Goal: Find specific page/section: Find specific page/section

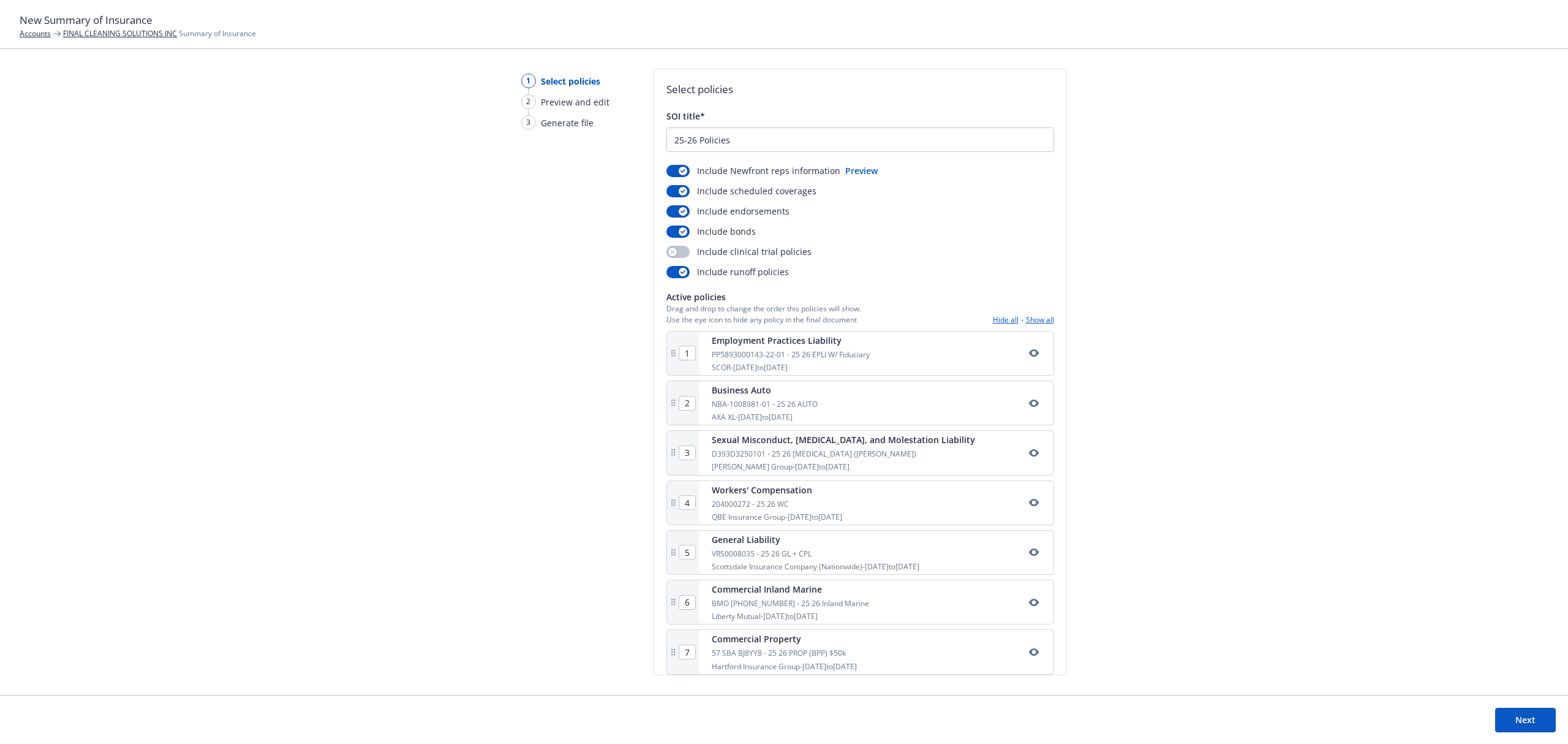
scroll to position [65, 0]
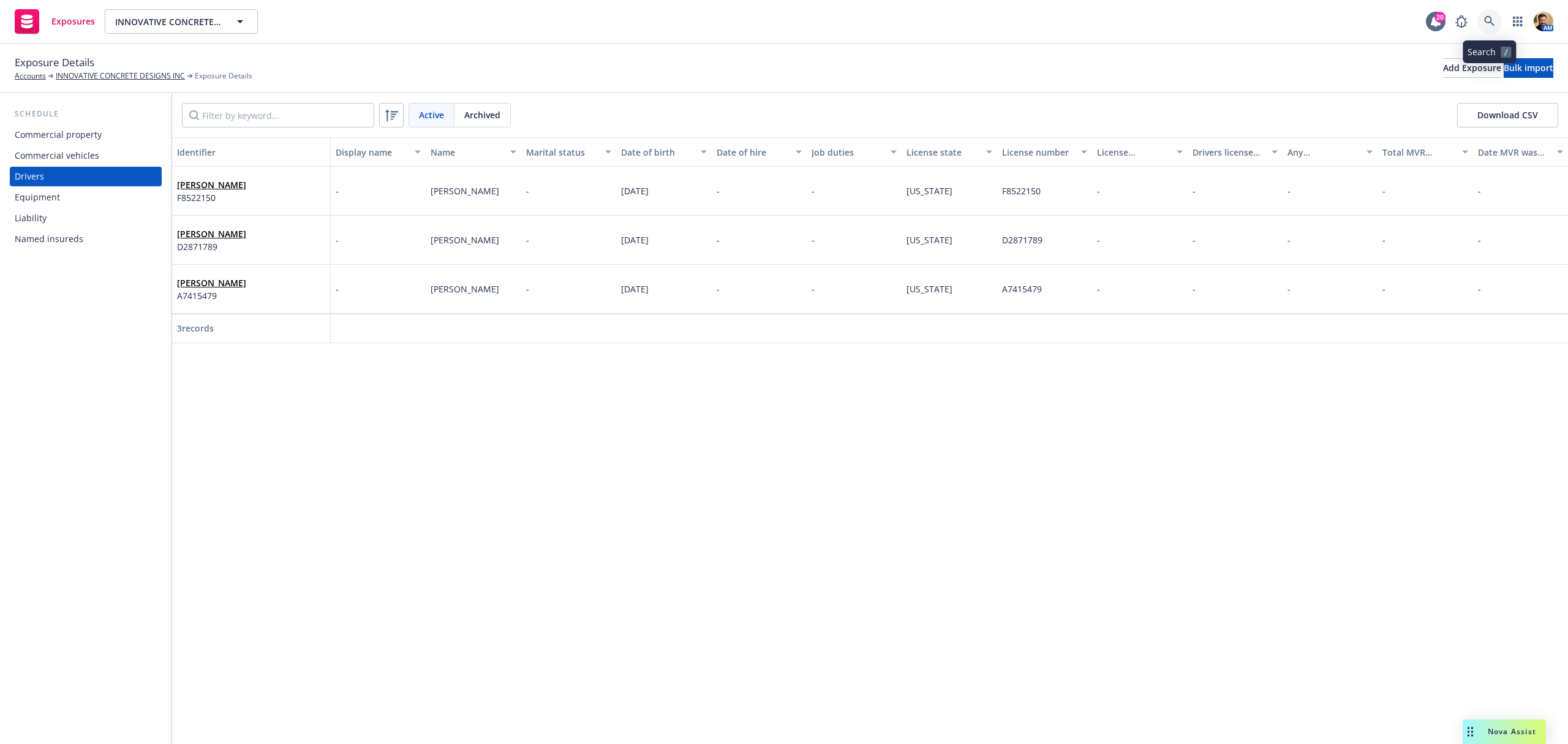
click at [1479, 22] on link at bounding box center [1490, 22] width 24 height 24
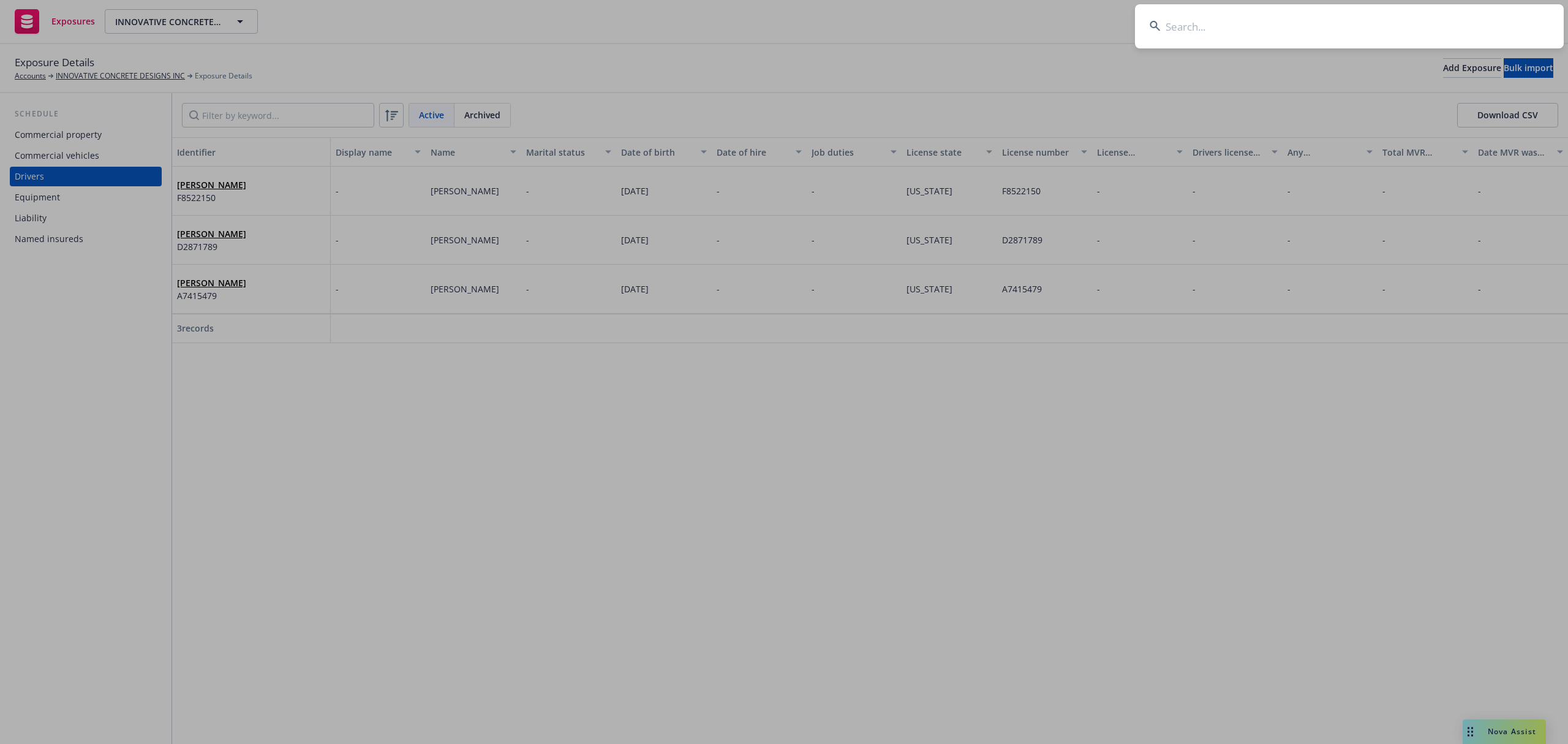
click at [1446, 30] on input at bounding box center [1349, 26] width 429 height 44
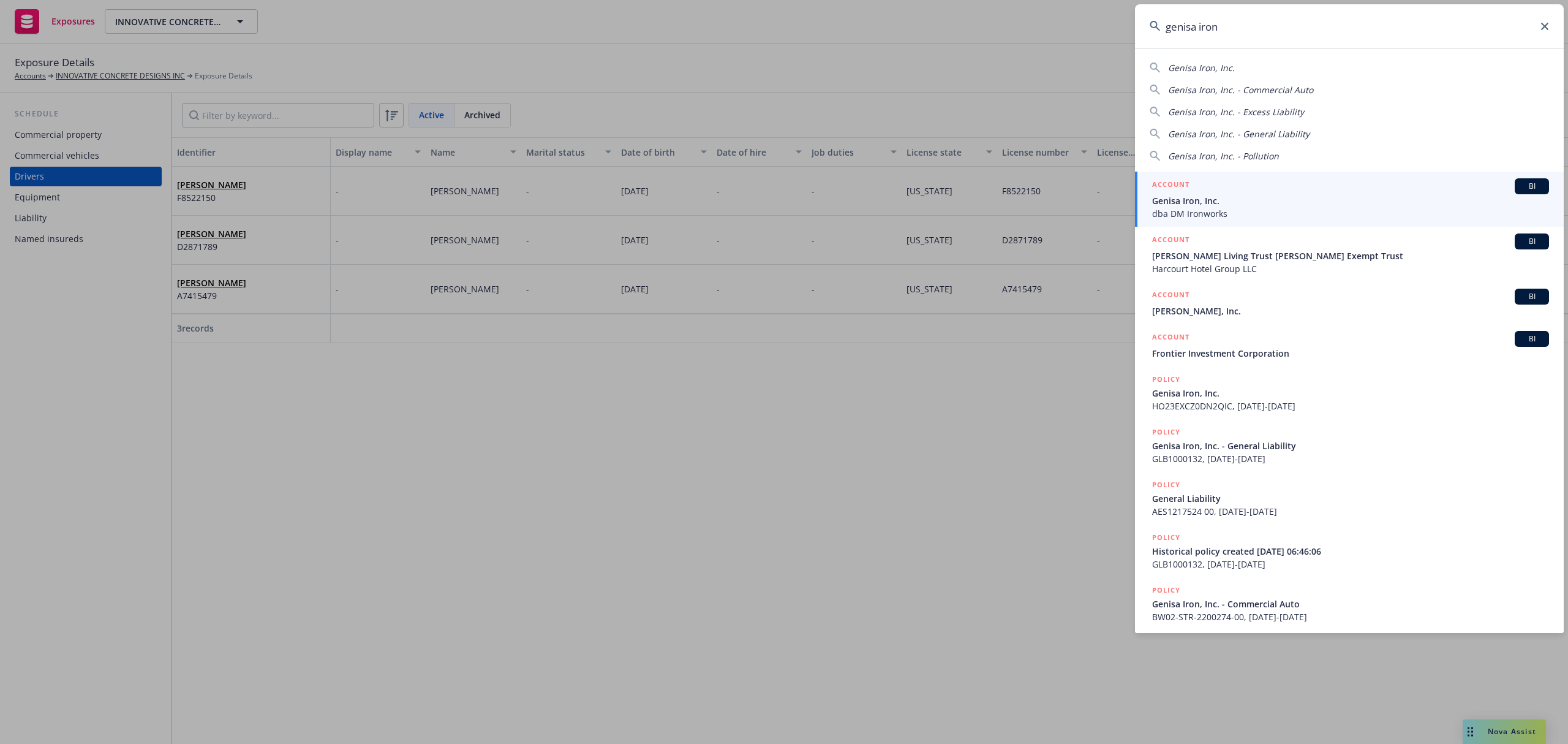
type input "genisa iron"
click at [1196, 195] on span "Genisa Iron, Inc." at bounding box center [1351, 201] width 397 height 13
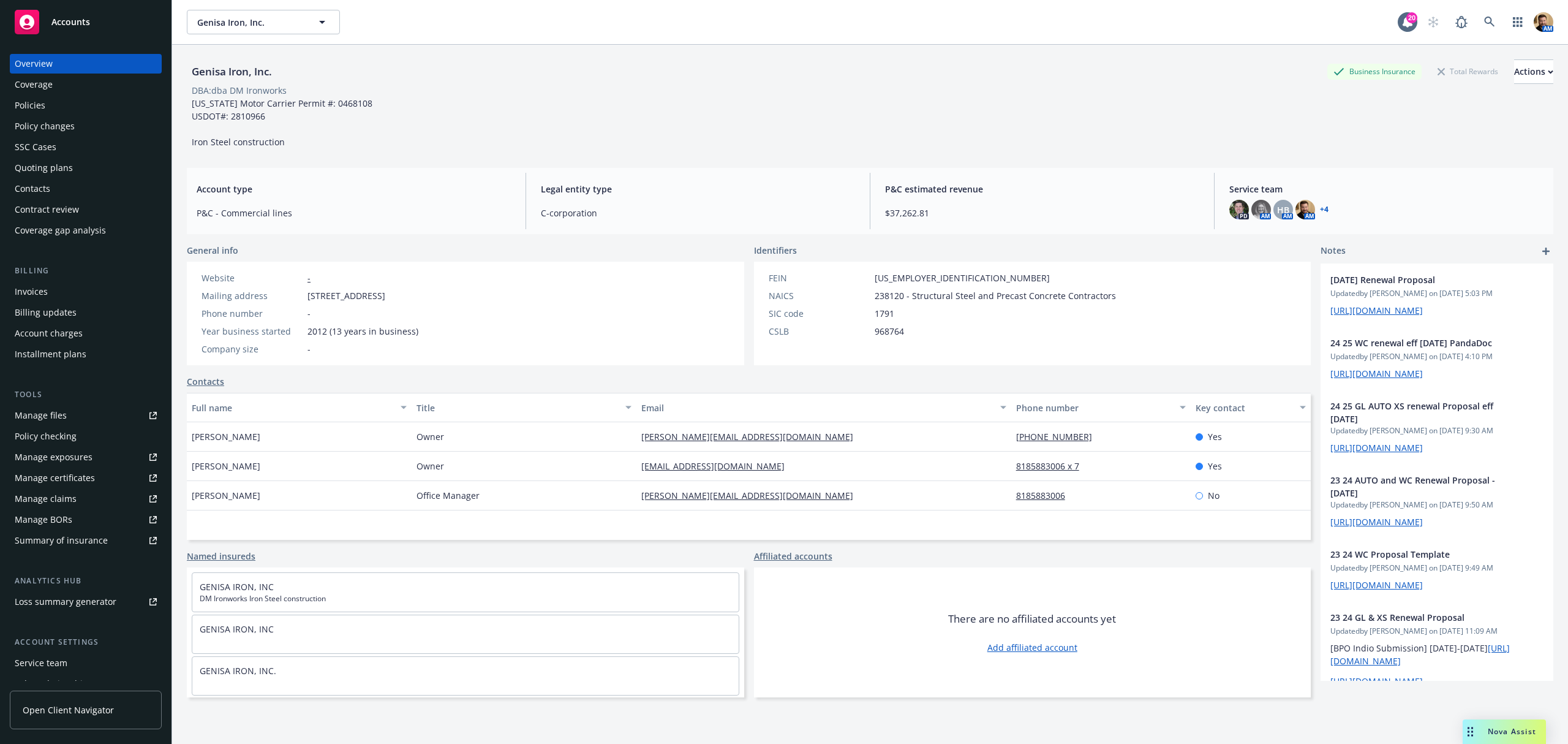
click at [86, 170] on div "Quoting plans" at bounding box center [86, 167] width 142 height 20
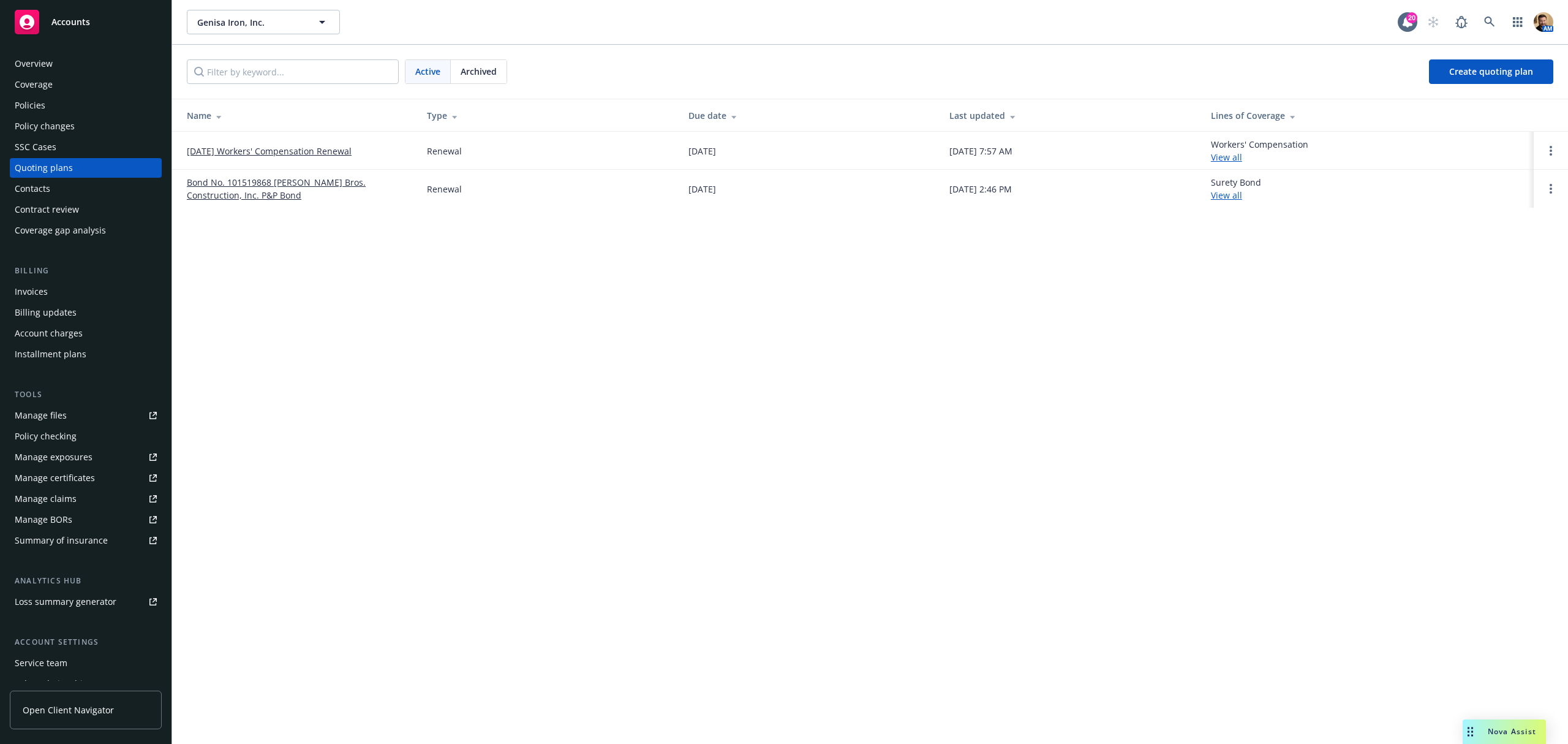
click at [251, 150] on link "[DATE] Workers' Compensation Renewal" at bounding box center [269, 150] width 165 height 13
